Goal: Navigation & Orientation: Find specific page/section

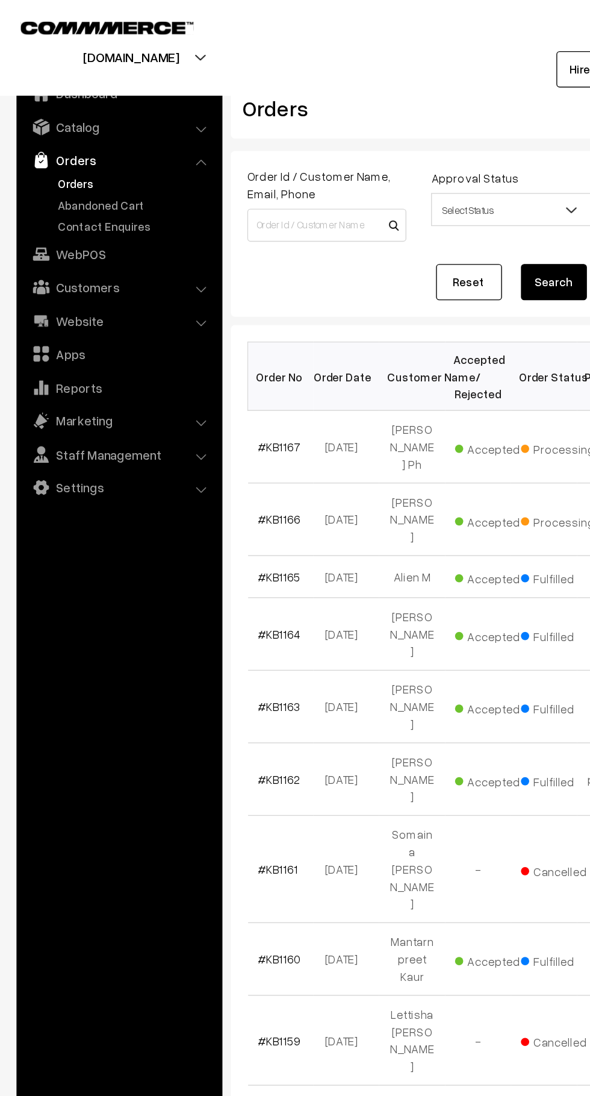
click at [45, 144] on link "Abandoned Cart" at bounding box center [98, 149] width 119 height 13
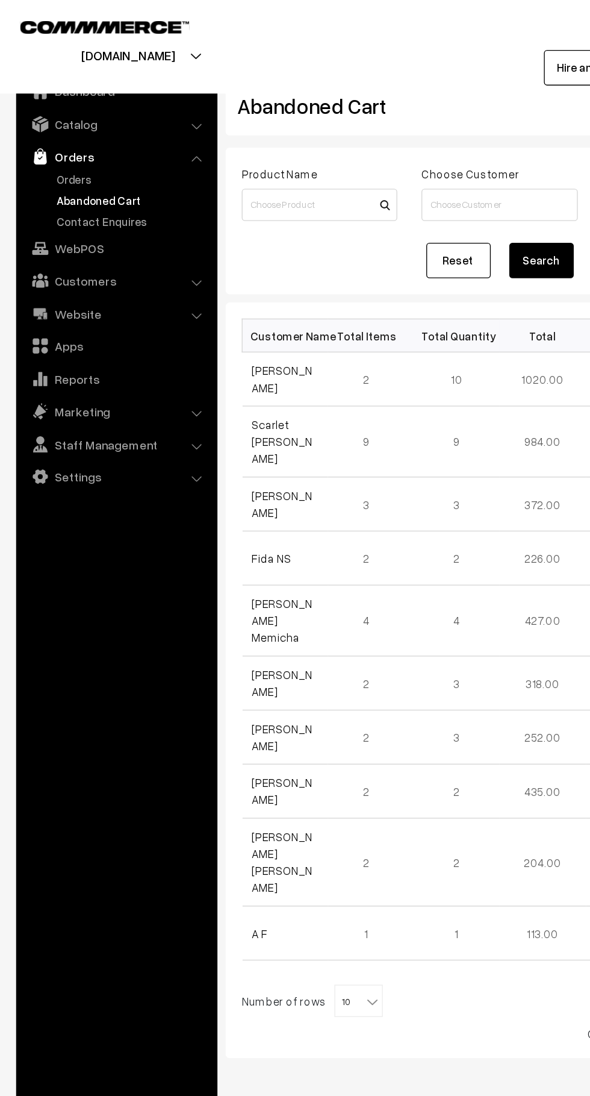
click at [42, 134] on link "Orders" at bounding box center [98, 134] width 119 height 13
